Goal: Check status: Check status

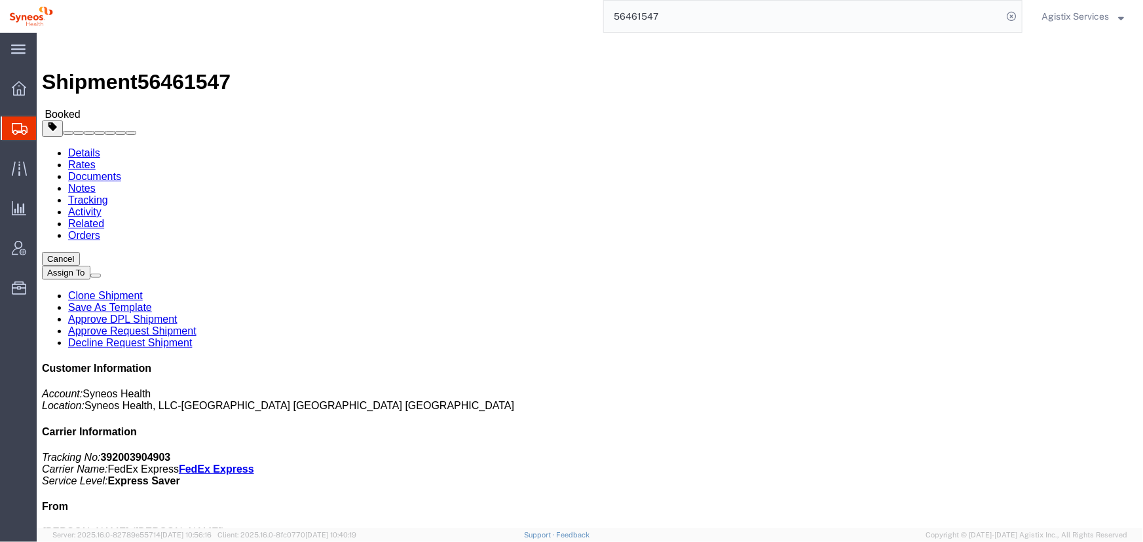
scroll to position [655, 0]
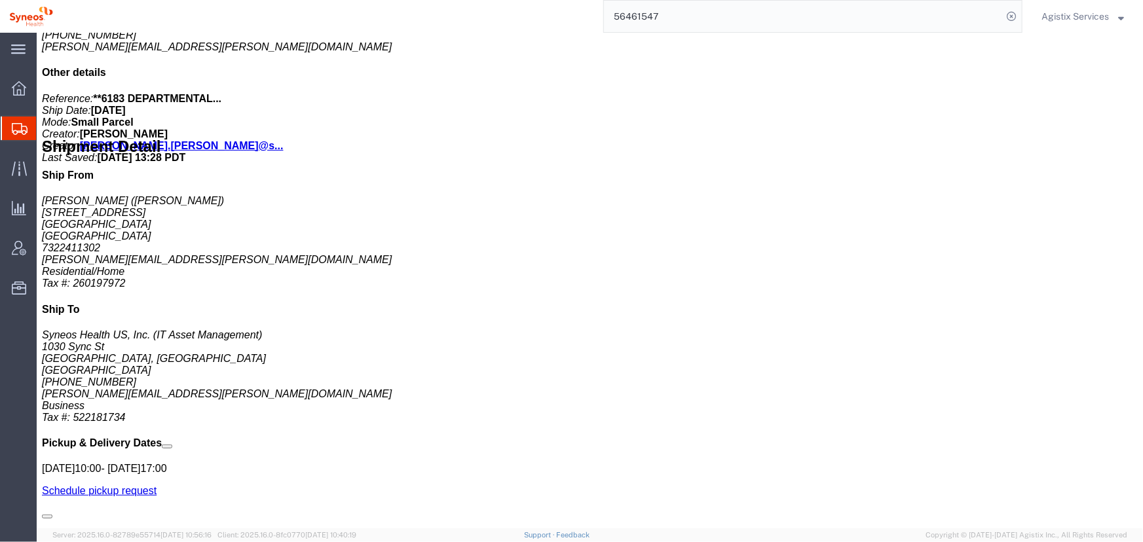
click at [1077, 16] on span "Agistix Services" at bounding box center [1074, 16] width 67 height 14
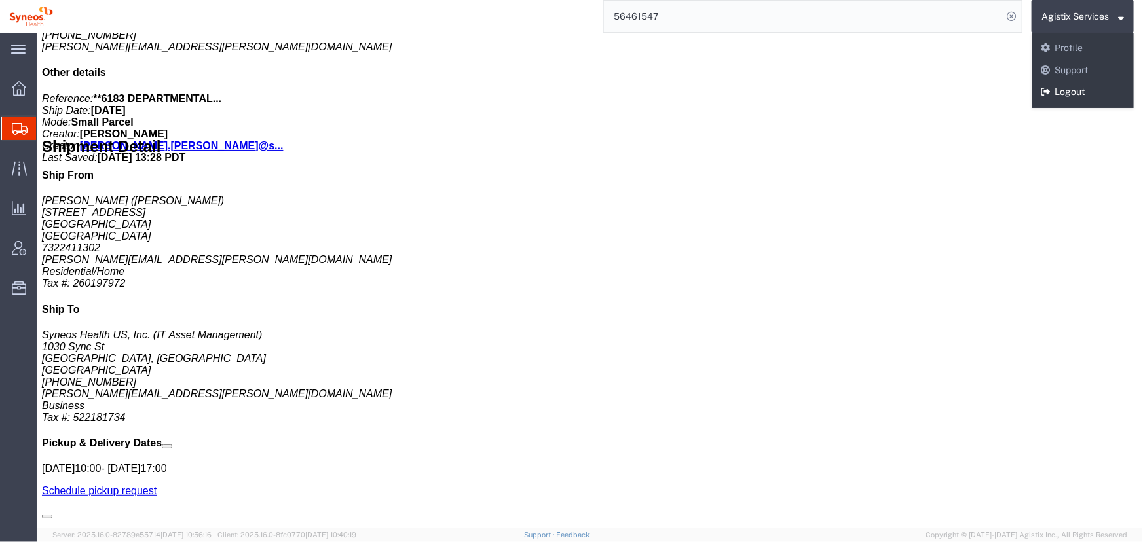
click at [1077, 86] on link "Logout" at bounding box center [1083, 92] width 102 height 22
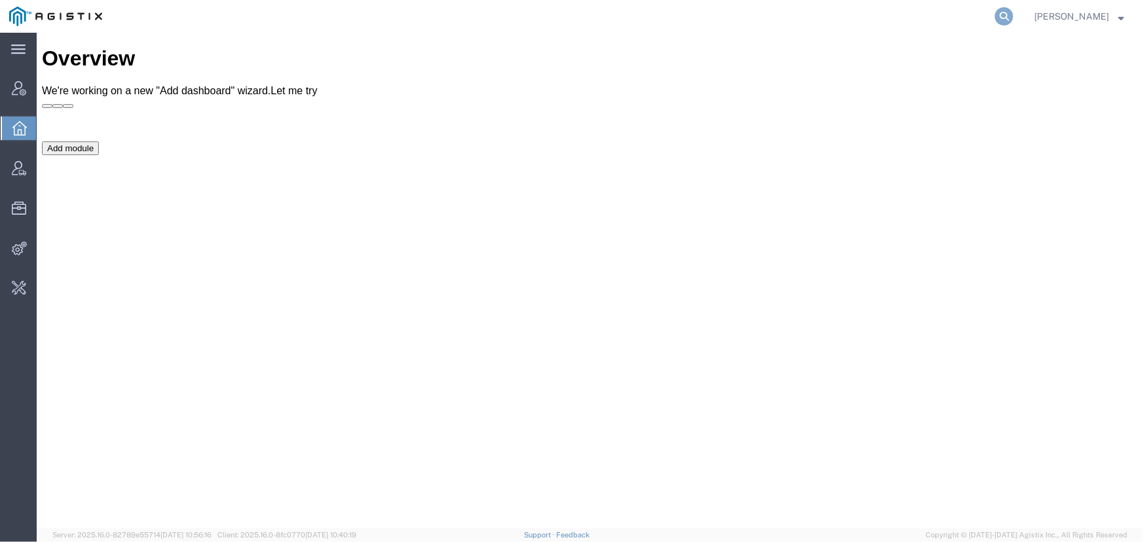
click at [1002, 20] on icon at bounding box center [1004, 16] width 18 height 18
type input "56463503"
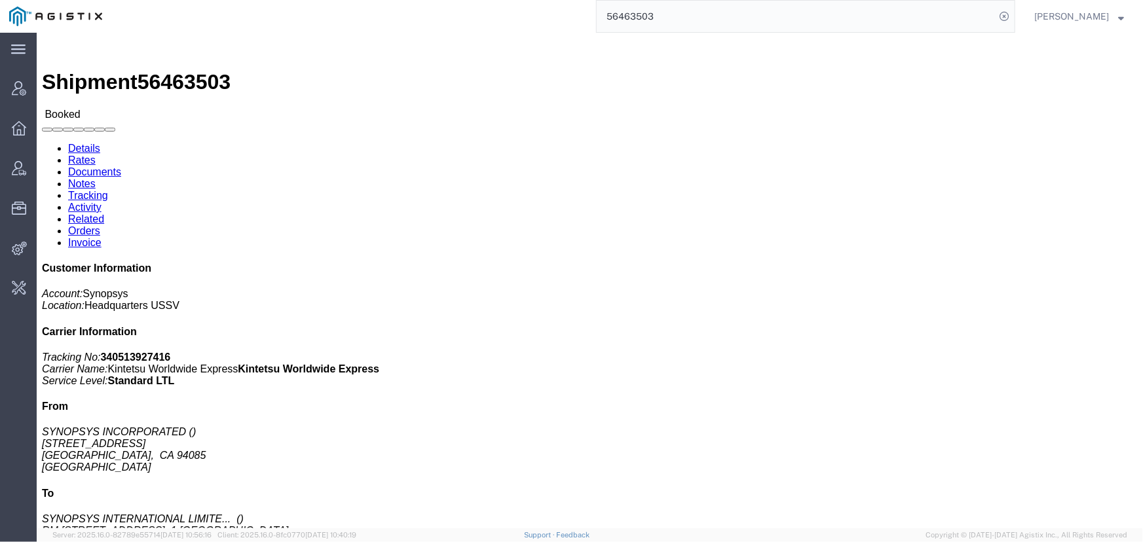
click link "Activity"
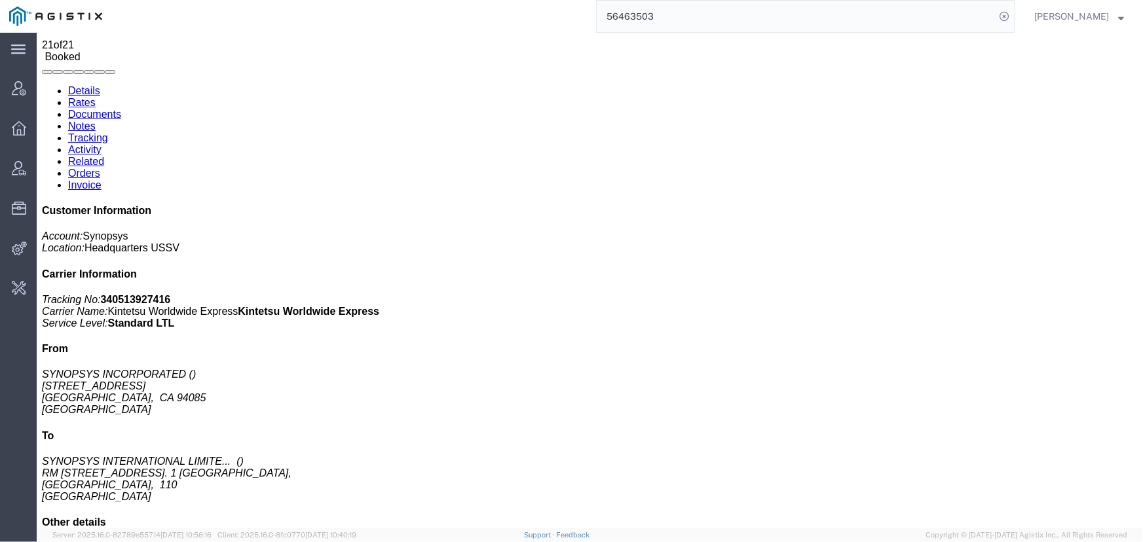
scroll to position [251, 0]
